Goal: Check status: Check status

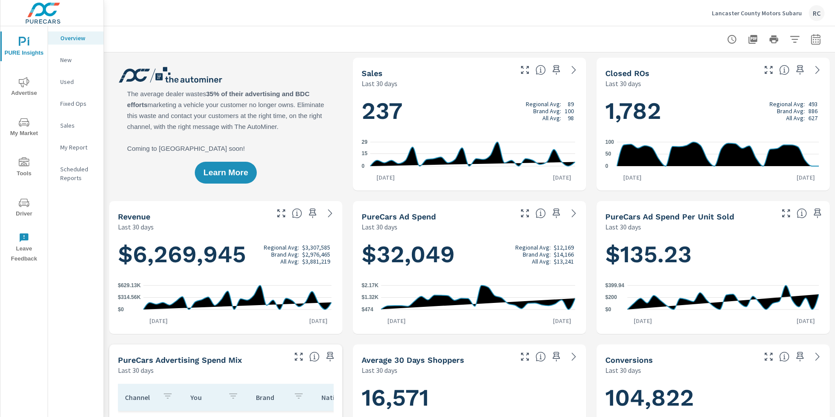
click at [26, 80] on icon "nav menu" at bounding box center [24, 82] width 10 height 10
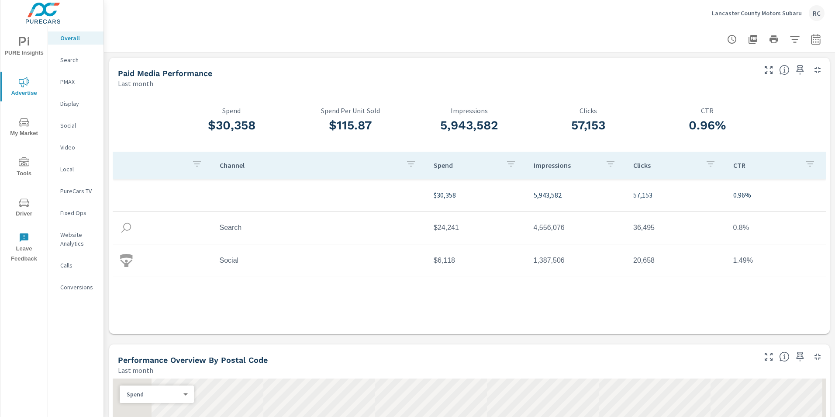
click at [66, 60] on p "Search" at bounding box center [78, 59] width 36 height 9
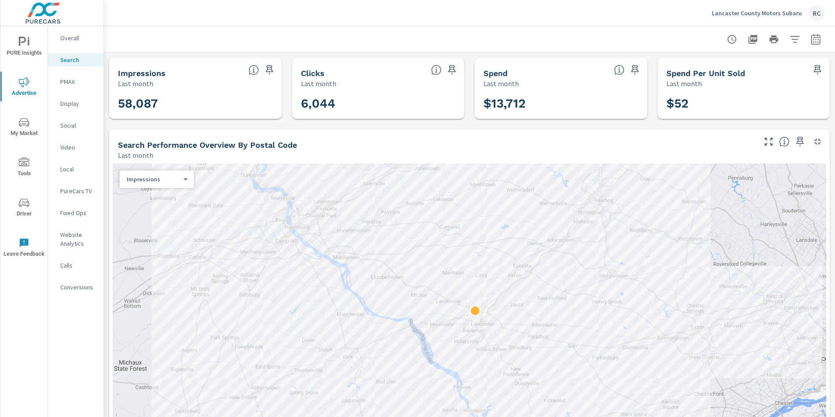
click at [811, 36] on icon "button" at bounding box center [816, 39] width 10 height 10
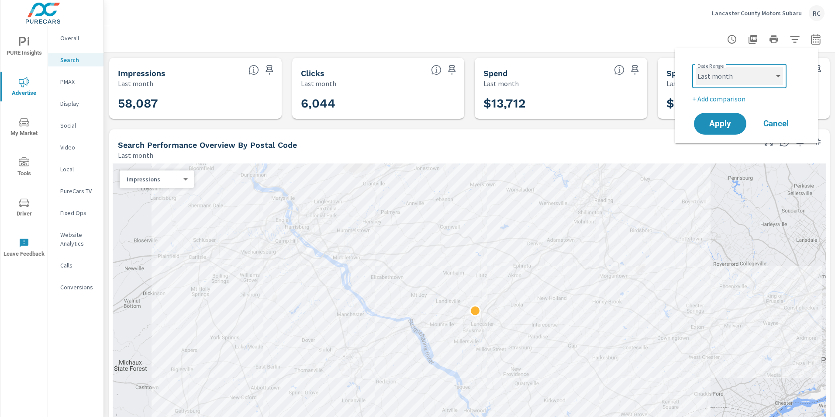
click at [779, 74] on select "Custom [DATE] Last week Last 7 days Last 14 days Last 30 days Last 45 days Last…" at bounding box center [739, 75] width 87 height 17
click at [696, 67] on select "Custom [DATE] Last week Last 7 days Last 14 days Last 30 days Last 45 days Last…" at bounding box center [739, 75] width 87 height 17
select select "[DATE]"
click at [728, 121] on span "Apply" at bounding box center [720, 124] width 36 height 8
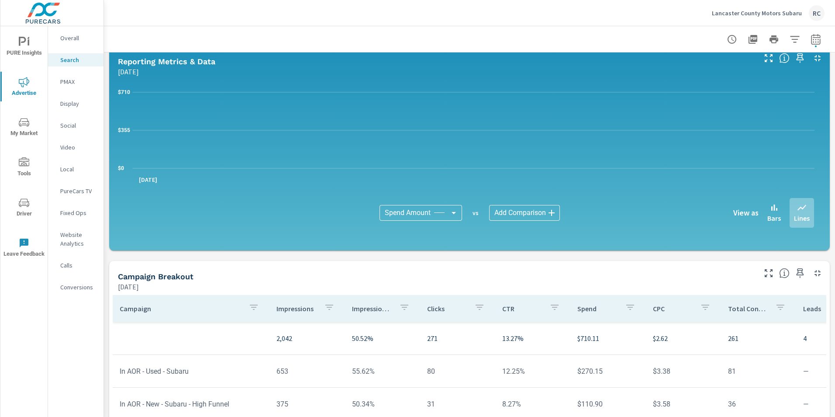
scroll to position [567, 0]
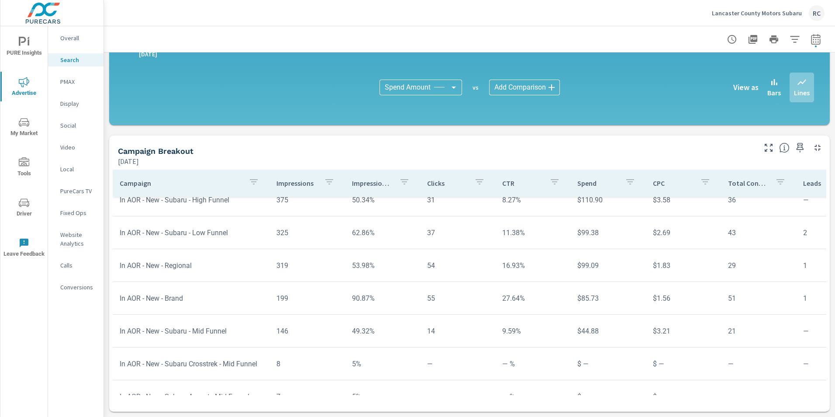
scroll to position [80, 0]
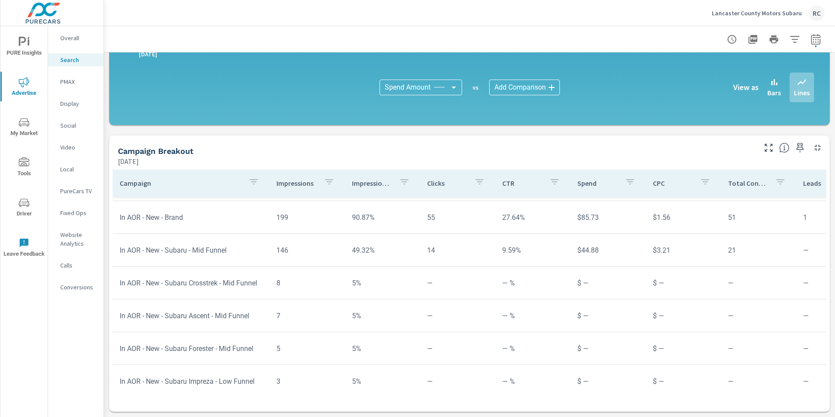
scroll to position [160, 0]
